Goal: Information Seeking & Learning: Learn about a topic

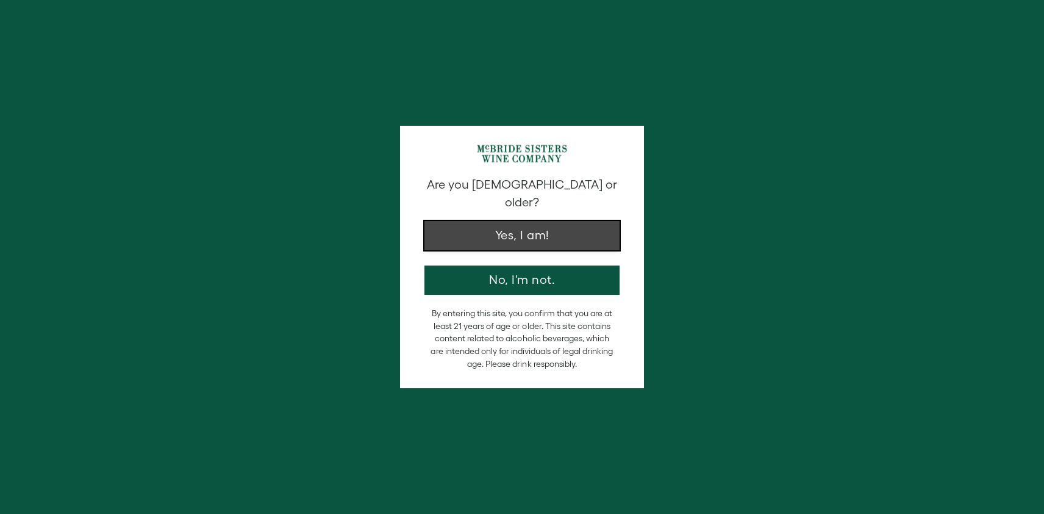
click at [520, 221] on button "Yes, I am!" at bounding box center [522, 235] width 195 height 29
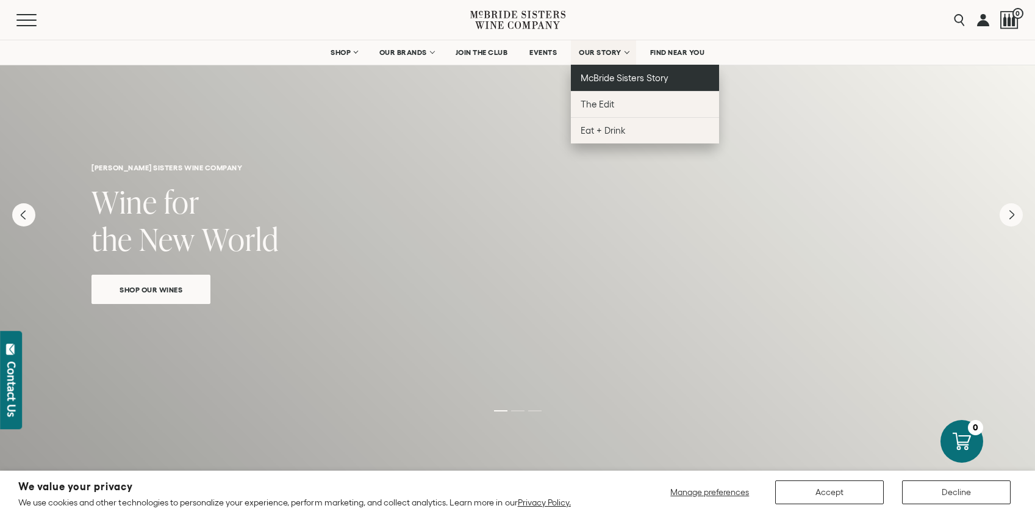
click at [649, 78] on span "McBride Sisters Story" at bounding box center [624, 78] width 87 height 10
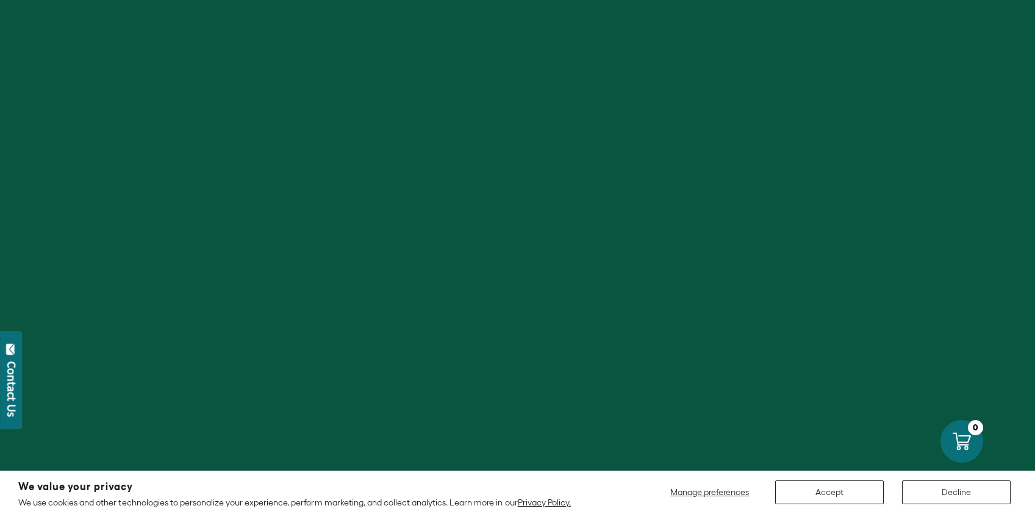
scroll to position [15, 0]
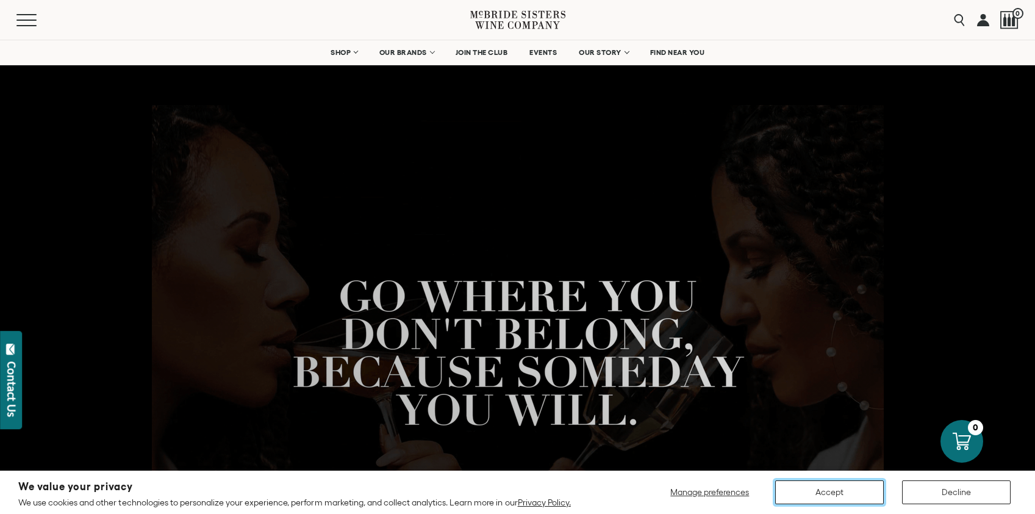
click at [811, 491] on button "Accept" at bounding box center [829, 492] width 109 height 24
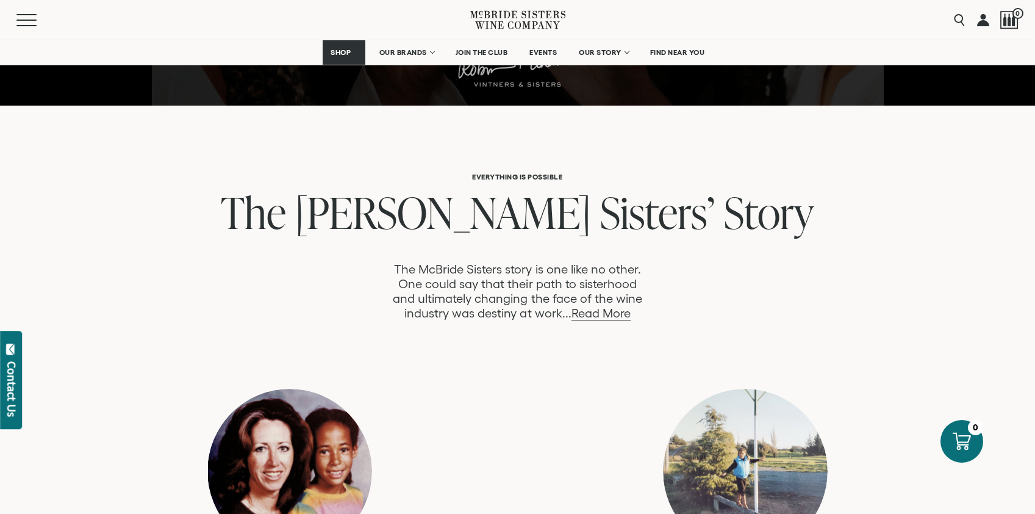
scroll to position [534, 0]
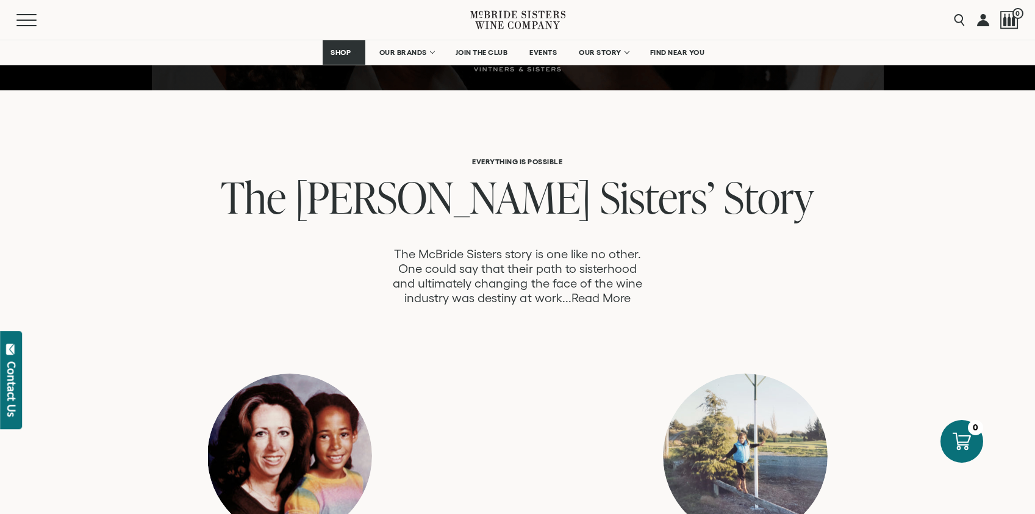
click at [620, 298] on link "Read More" at bounding box center [601, 298] width 59 height 14
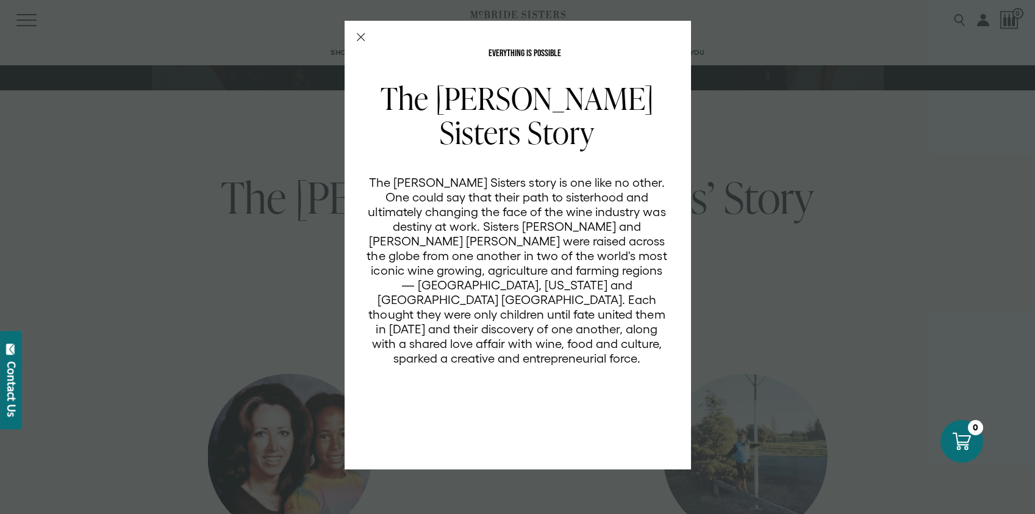
scroll to position [0, 0]
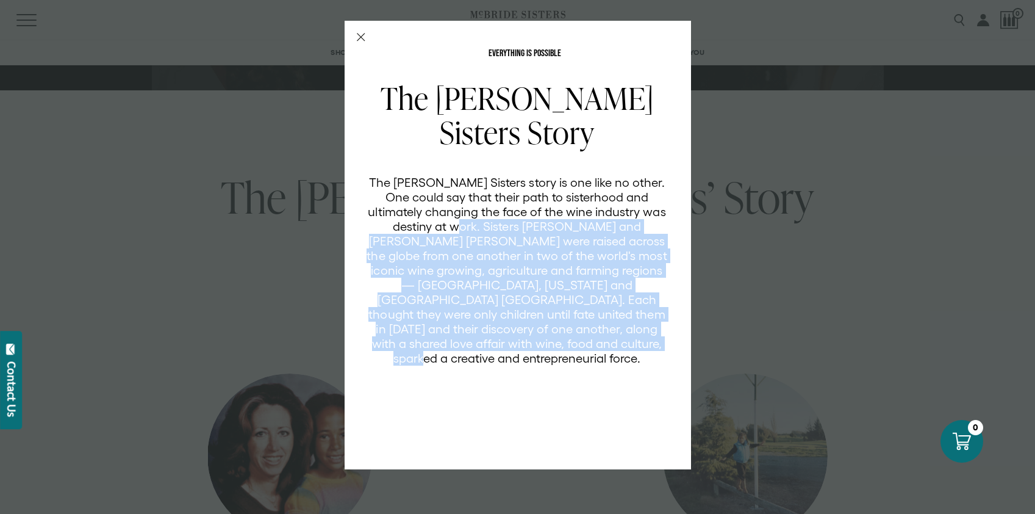
drag, startPoint x: 410, startPoint y: 228, endPoint x: 673, endPoint y: 322, distance: 279.2
click at [669, 343] on div "The McBride Sisters Story The McBride Sisters story is one like no other. One c…" at bounding box center [525, 267] width 317 height 372
click at [361, 37] on line "Close Modal" at bounding box center [360, 37] width 7 height 7
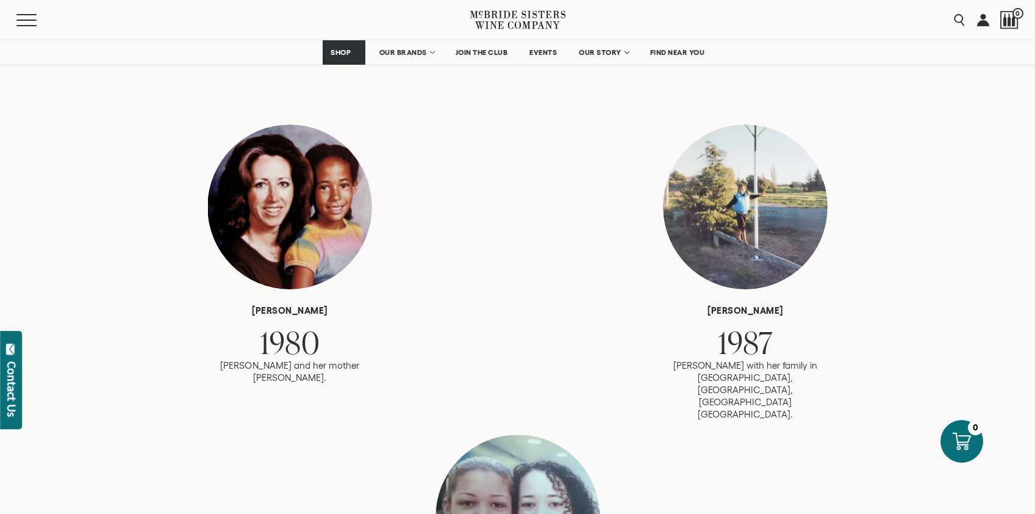
scroll to position [793, 0]
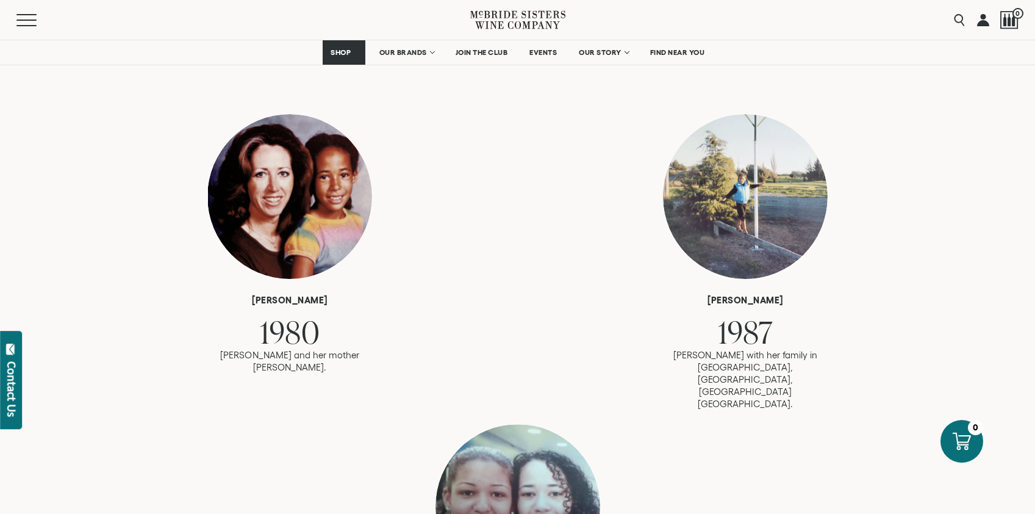
click at [334, 184] on div at bounding box center [289, 196] width 165 height 165
click at [794, 215] on div at bounding box center [745, 196] width 165 height 165
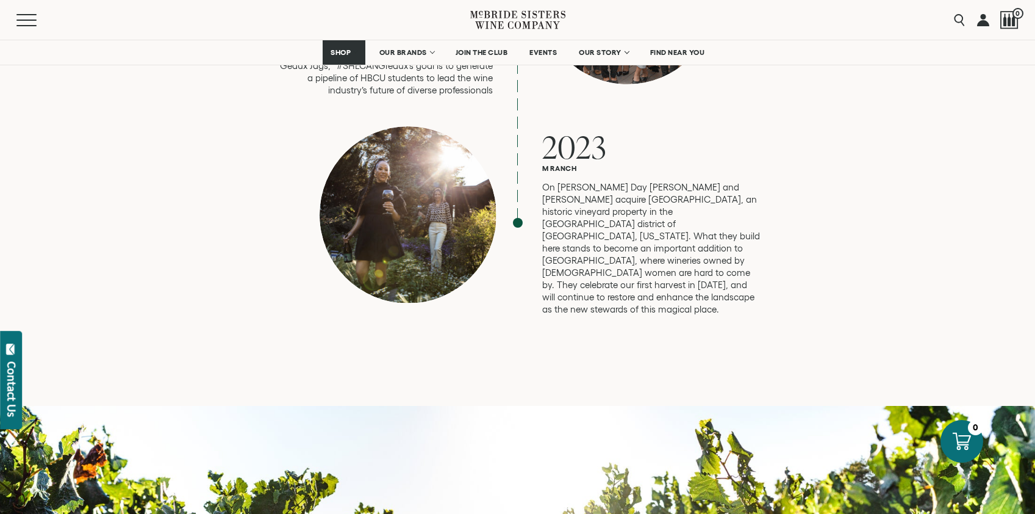
scroll to position [3340, 0]
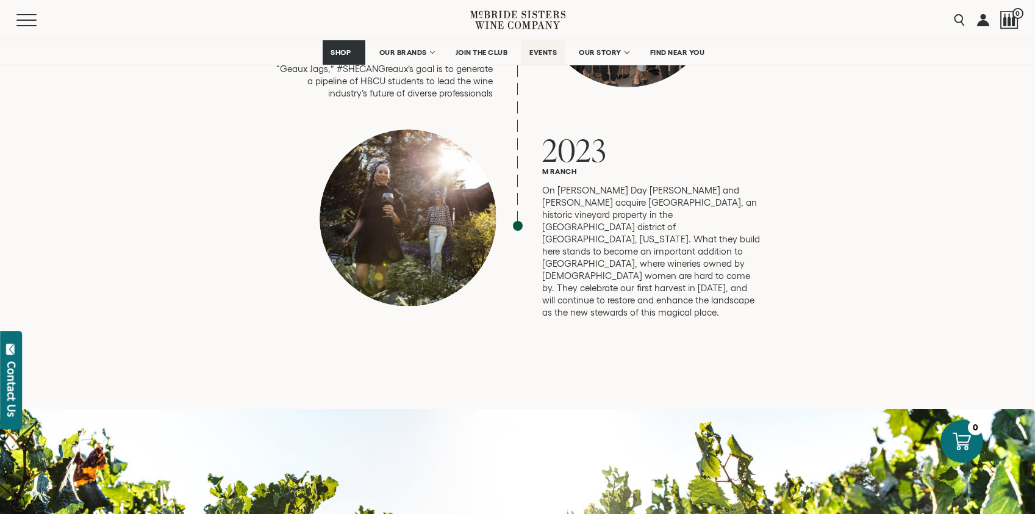
click at [555, 55] on span "EVENTS" at bounding box center [543, 52] width 27 height 9
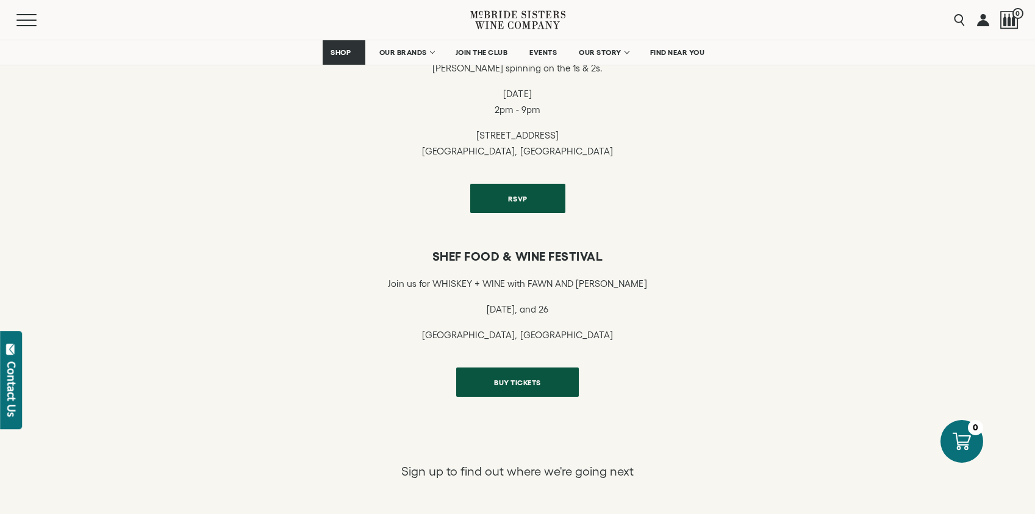
scroll to position [433, 0]
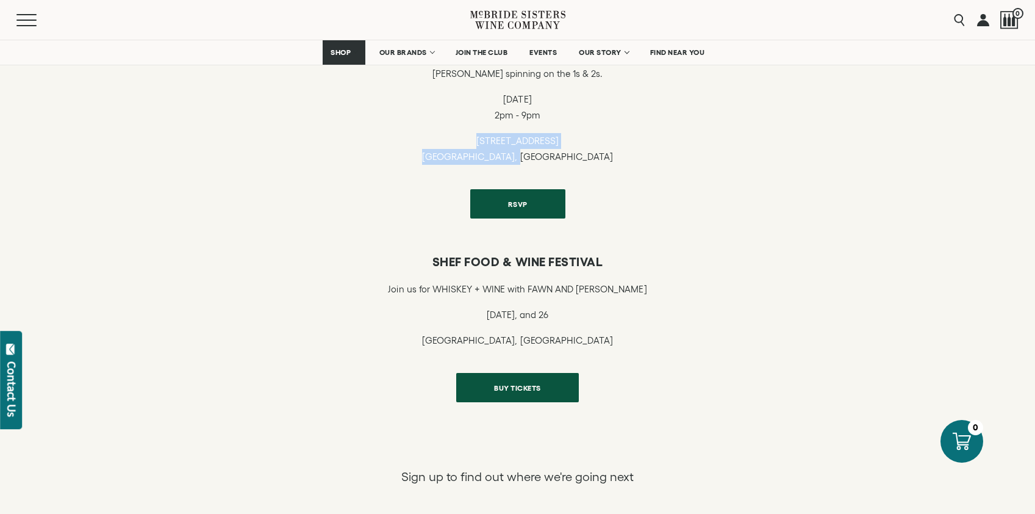
drag, startPoint x: 469, startPoint y: 142, endPoint x: 564, endPoint y: 156, distance: 96.1
click at [564, 156] on p "1600 Rosecrans Avenue Manhattan Beach, CA" at bounding box center [517, 149] width 421 height 32
click at [370, 192] on div "RSVP" at bounding box center [517, 203] width 421 height 29
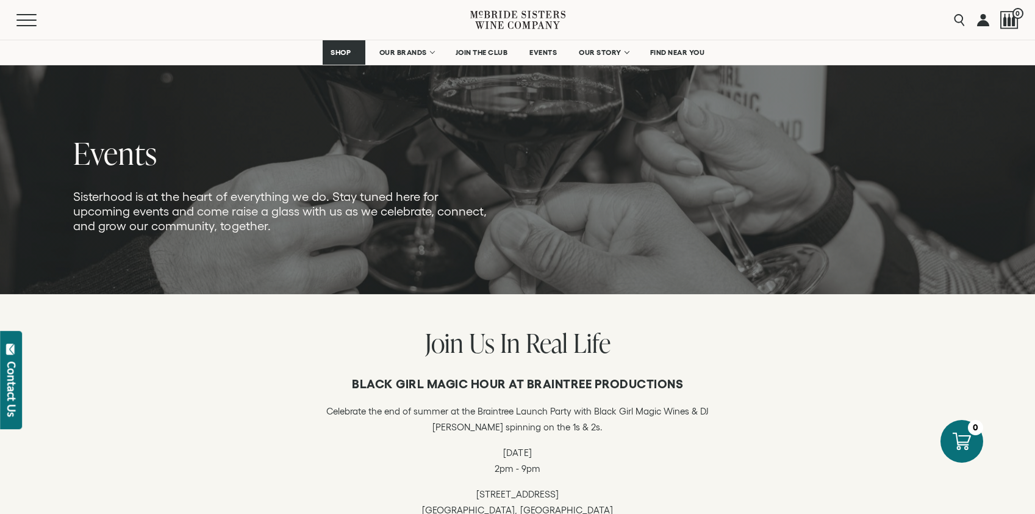
scroll to position [52, 0]
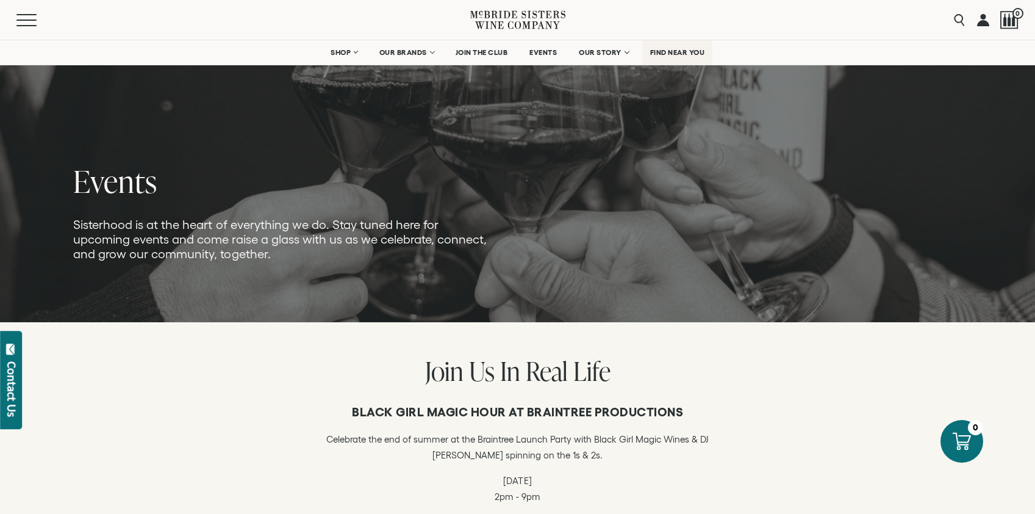
click at [673, 51] on span "FIND NEAR YOU" at bounding box center [677, 52] width 55 height 9
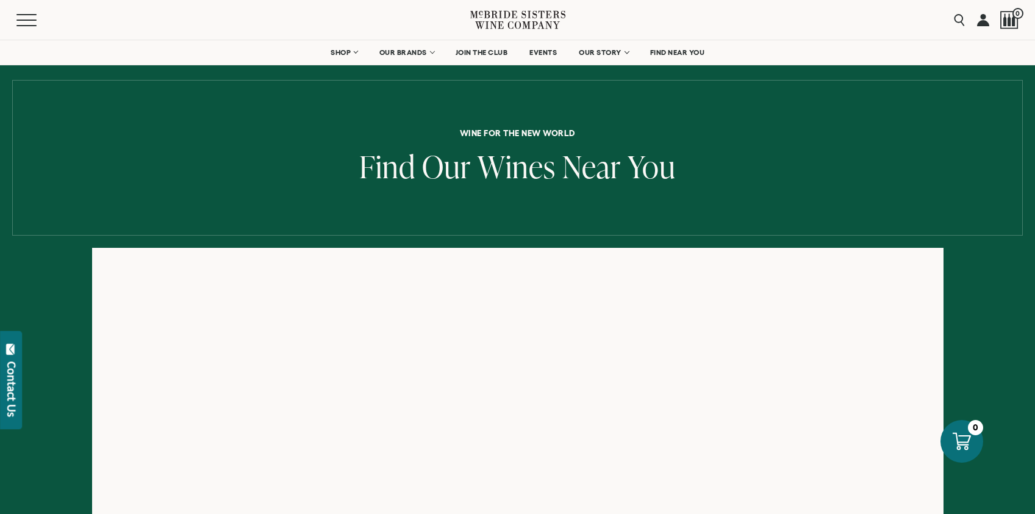
scroll to position [31, 0]
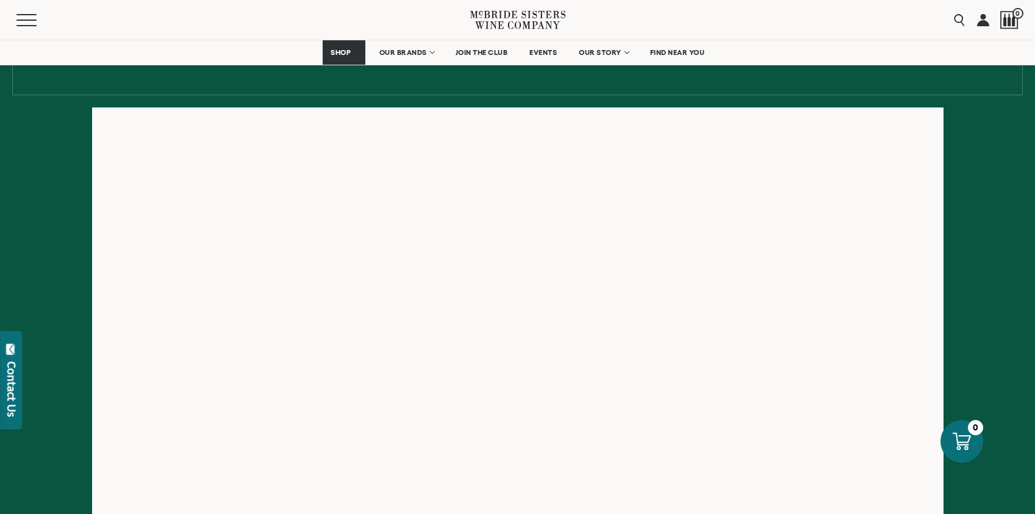
scroll to position [183, 0]
